Goal: Transaction & Acquisition: Purchase product/service

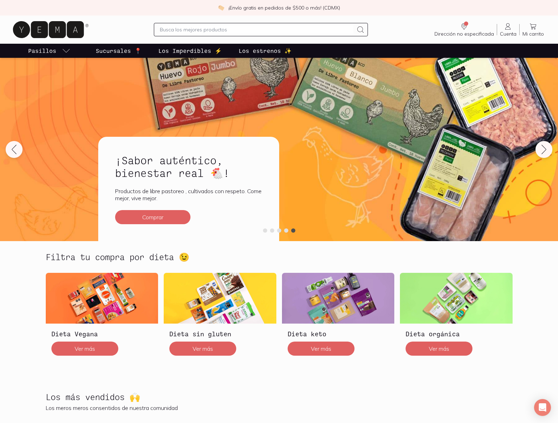
click at [49, 51] on p "Pasillos" at bounding box center [42, 50] width 28 height 8
type input "nessus_was_texte2oi9bgq"
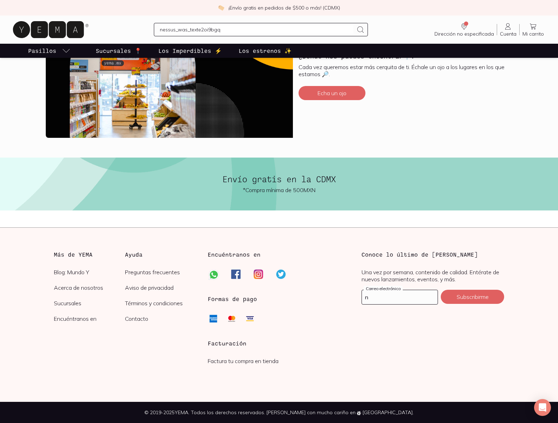
scroll to position [228, 0]
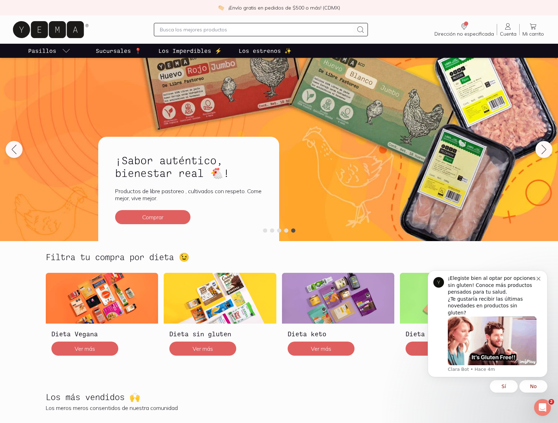
scroll to position [290, 0]
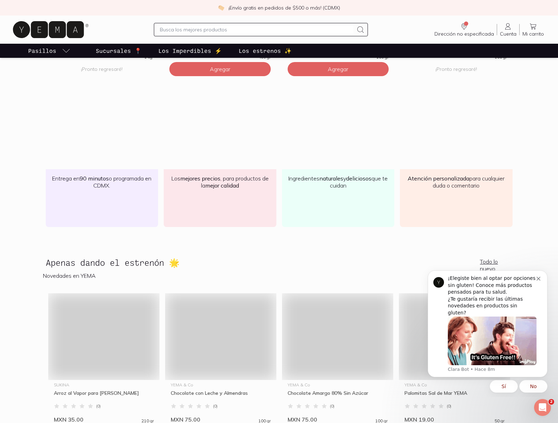
click at [104, 358] on img at bounding box center [103, 336] width 111 height 87
